Goal: Find specific page/section: Find specific page/section

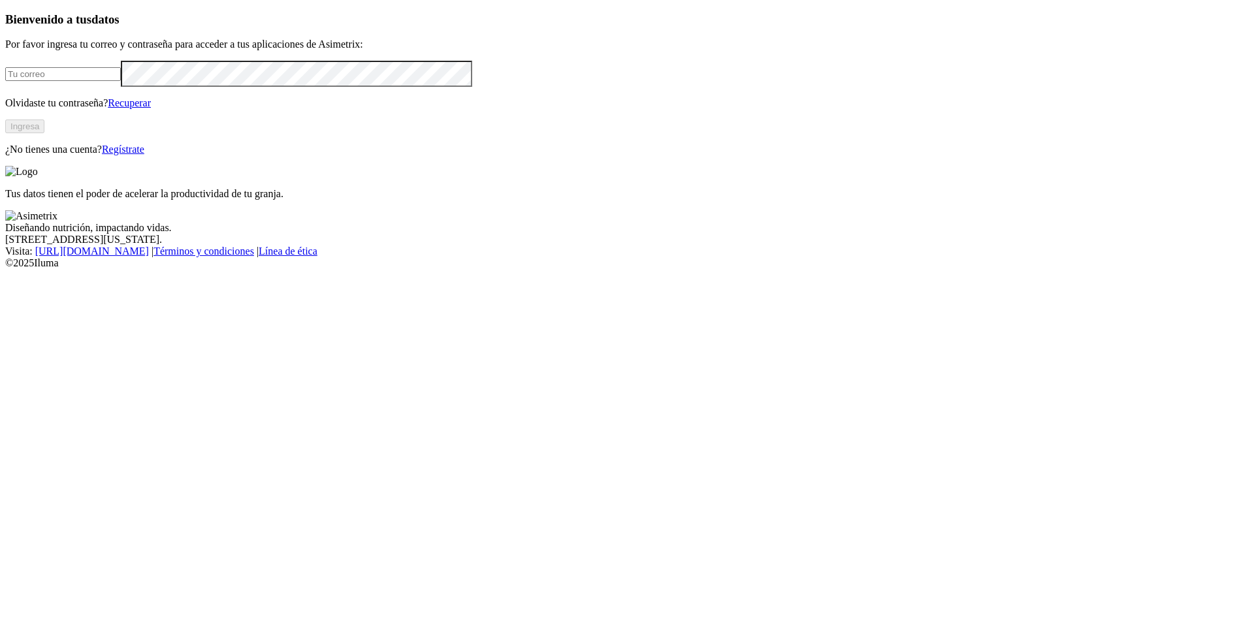
type input "[EMAIL_ADDRESS][DOMAIN_NAME]"
click at [44, 133] on button "Ingresa" at bounding box center [24, 127] width 39 height 14
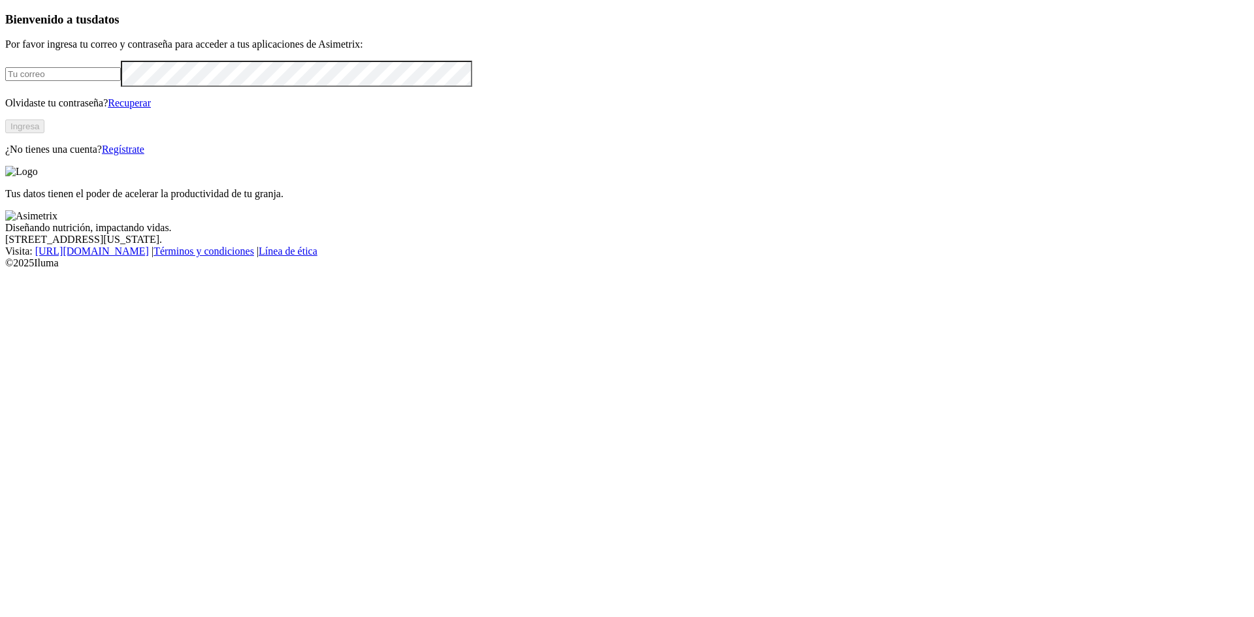
type input "[EMAIL_ADDRESS][DOMAIN_NAME]"
click at [44, 133] on button "Ingresa" at bounding box center [24, 127] width 39 height 14
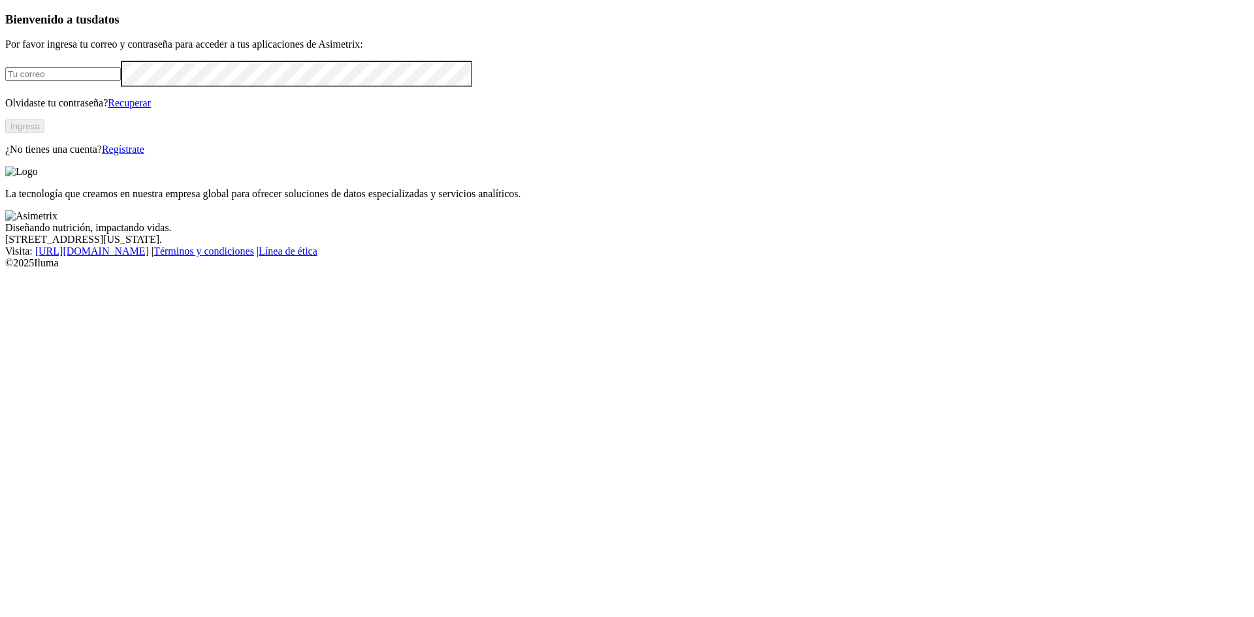
type input "[EMAIL_ADDRESS][DOMAIN_NAME]"
click at [44, 133] on button "Ingresa" at bounding box center [24, 127] width 39 height 14
